Goal: Check status

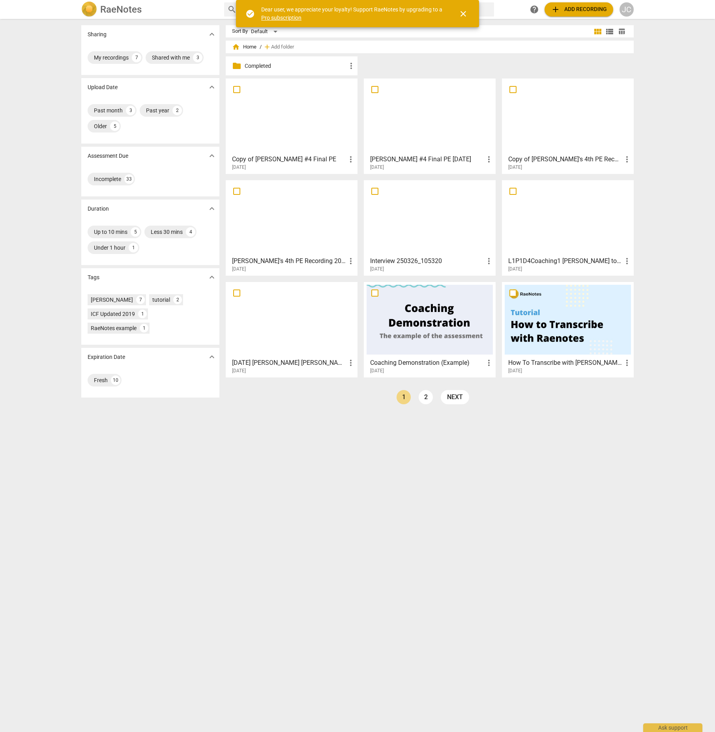
click at [271, 64] on p "Completed" at bounding box center [296, 66] width 102 height 8
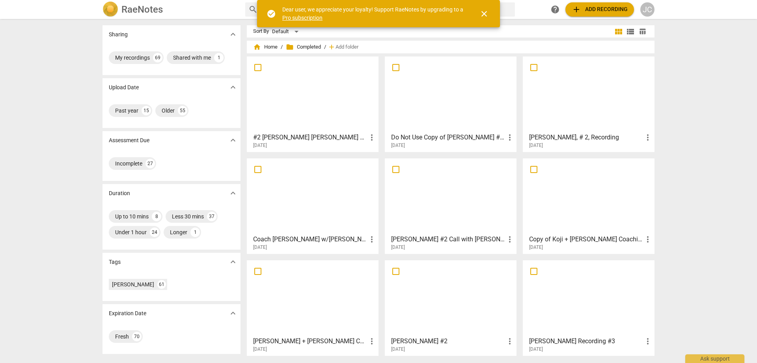
scroll to position [30, 0]
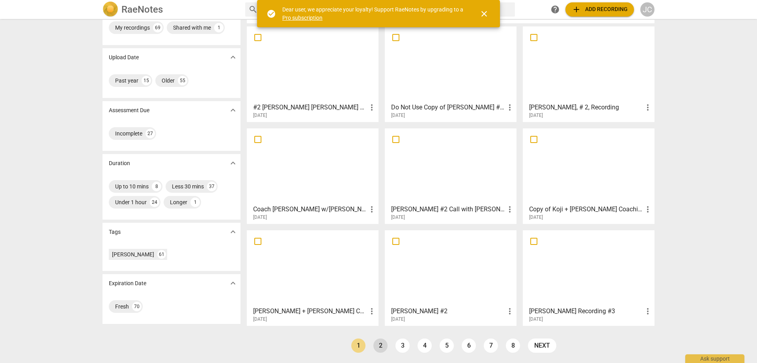
click at [379, 343] on link "2" at bounding box center [381, 345] width 14 height 14
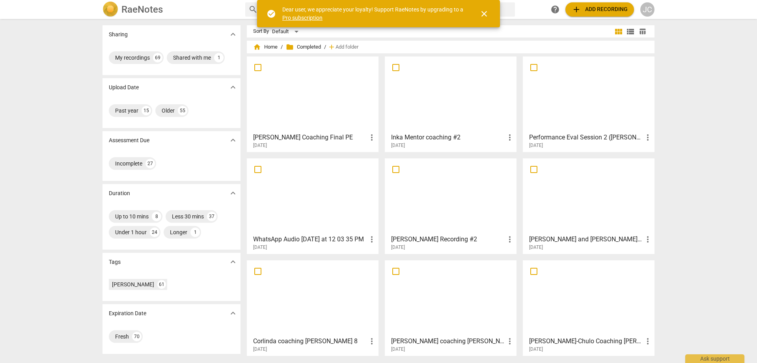
click at [465, 216] on div at bounding box center [451, 196] width 126 height 70
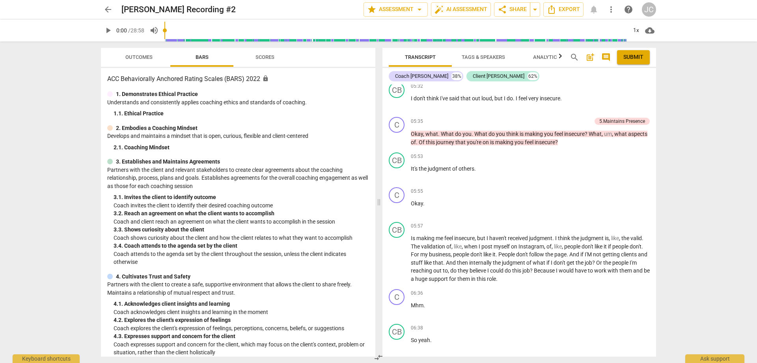
scroll to position [986, 0]
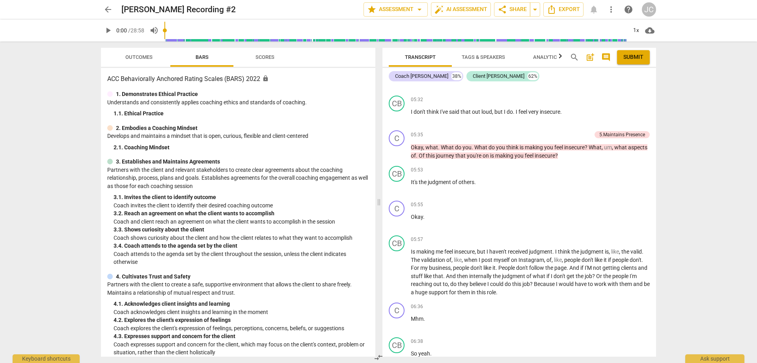
click at [265, 57] on span "Scores" at bounding box center [265, 57] width 19 height 6
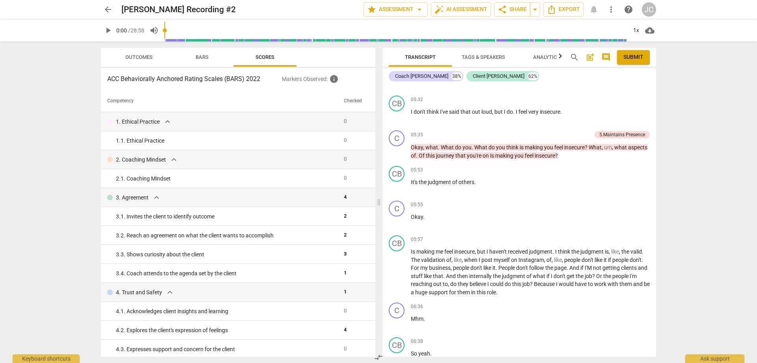
click at [206, 56] on span "Bars" at bounding box center [202, 57] width 13 height 6
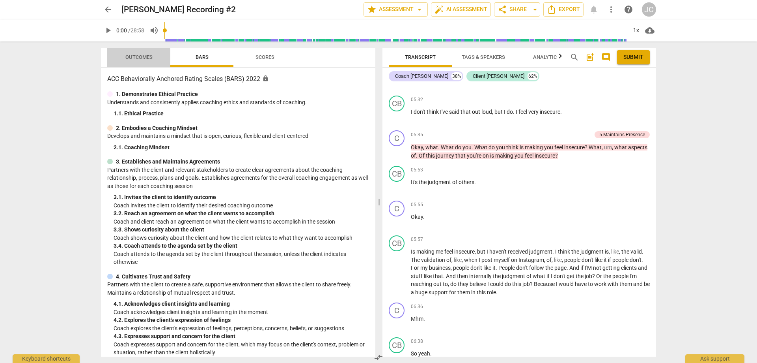
click at [142, 54] on span "Outcomes" at bounding box center [138, 57] width 27 height 6
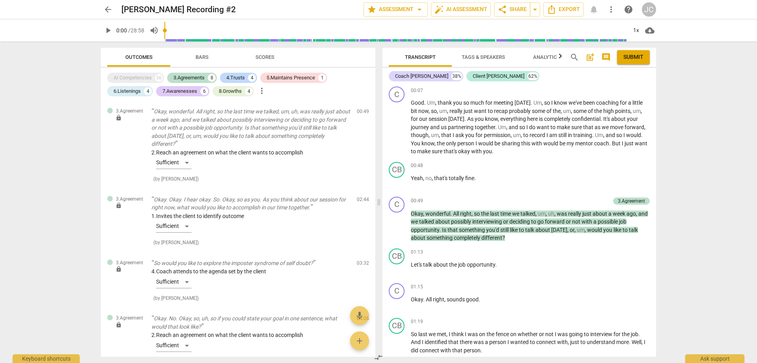
scroll to position [0, 0]
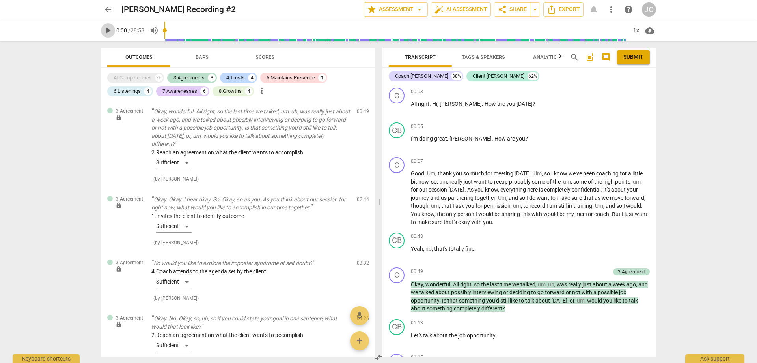
click at [108, 28] on span "play_arrow" at bounding box center [107, 30] width 9 height 9
click at [108, 28] on span "pause" at bounding box center [107, 30] width 9 height 9
type input "4"
type input "0.98"
type input "4"
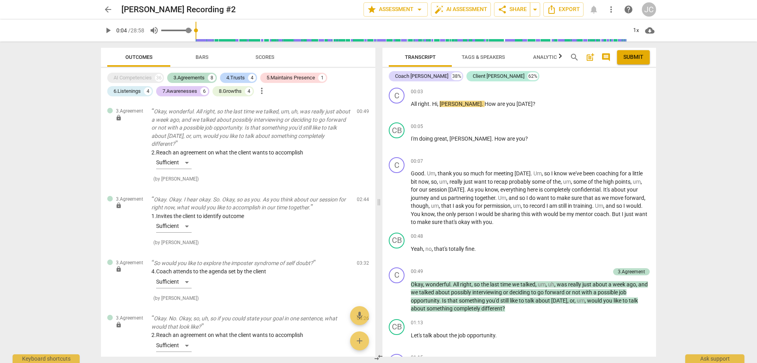
type input "0.95"
type input "4"
type input "0.85"
type input "4"
type input "0.8"
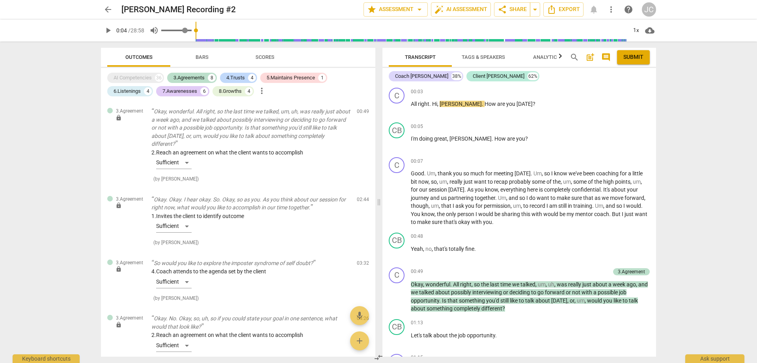
type input "4"
type input "0.74"
type input "4"
type input "0.68"
type input "4"
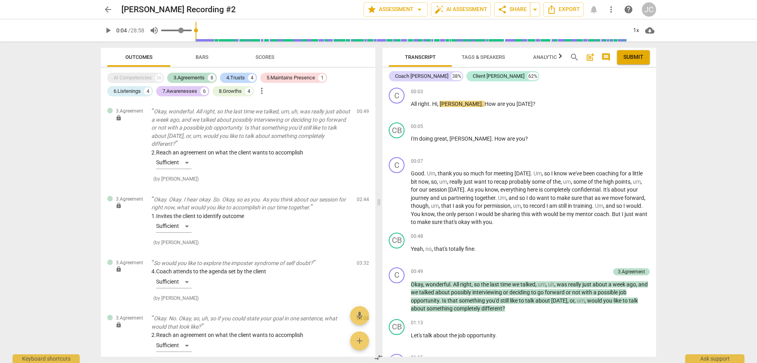
type input "0.61"
type input "4"
type input "0.53"
type input "4"
type input "0.47"
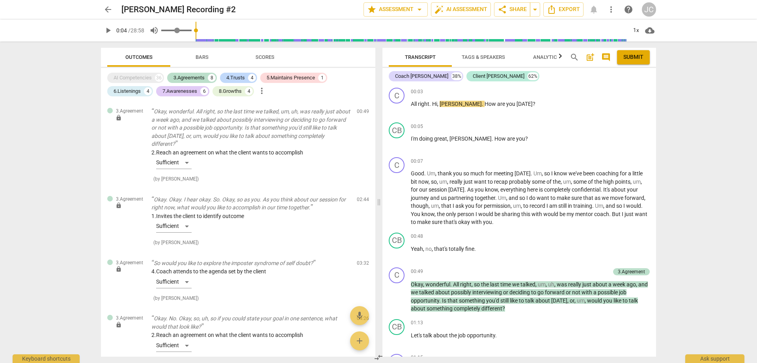
type input "4"
type input "0.4"
type input "4"
type input "0.32"
type input "4"
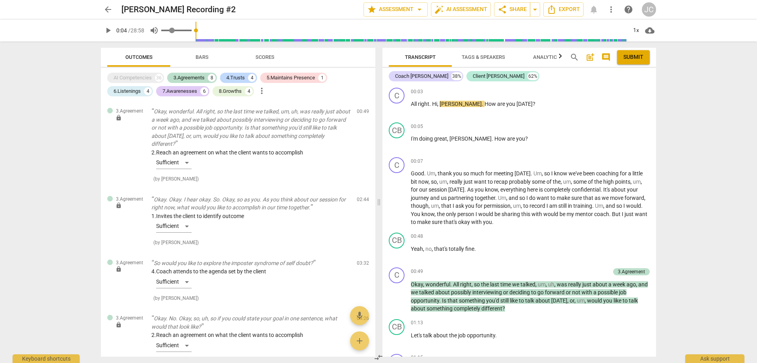
type input "0.25"
type input "4"
type input "0.18"
type input "4"
type input "0.13"
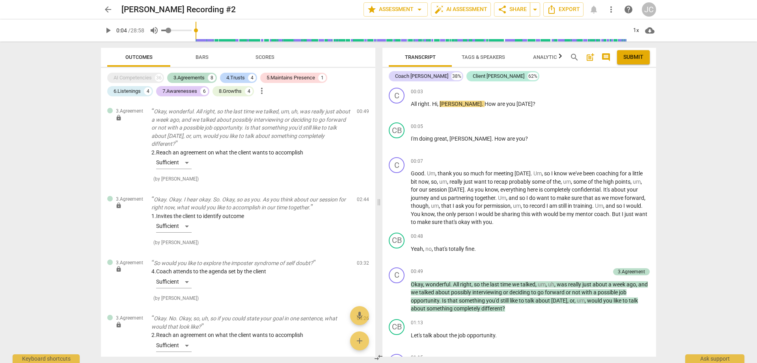
type input "4"
type input "0.1"
type input "4"
type input "0.09"
type input "4"
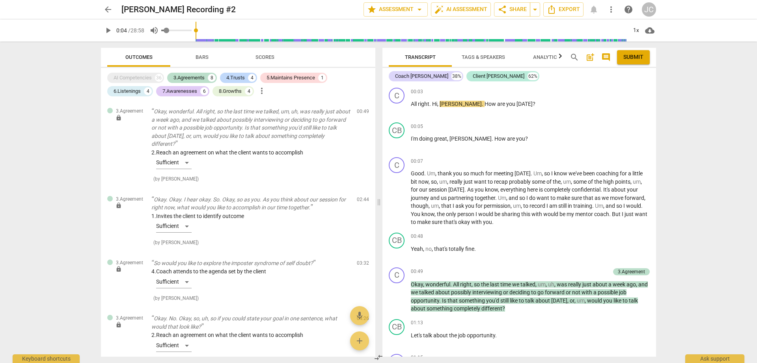
type input "0.05"
type input "4"
type input "0.04"
type input "4"
type input "0"
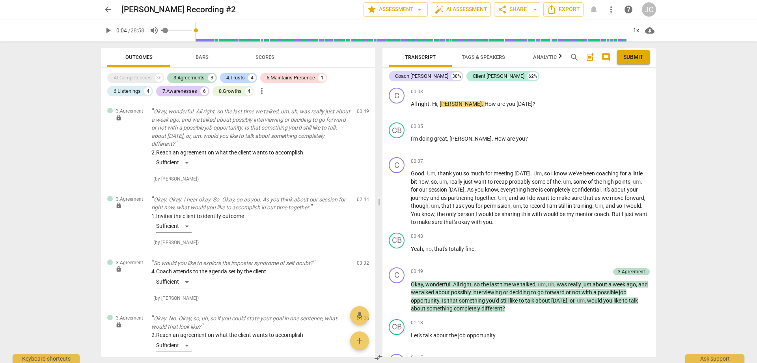
type input "4"
drag, startPoint x: 191, startPoint y: 29, endPoint x: 163, endPoint y: 28, distance: 27.3
type input "0"
click at [163, 30] on input "range" at bounding box center [176, 31] width 30 height 2
